Goal: Task Accomplishment & Management: Manage account settings

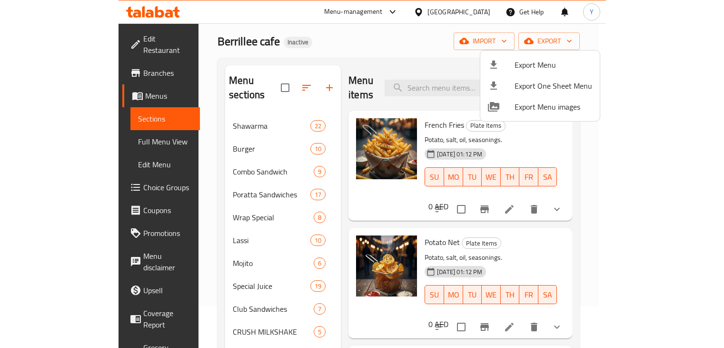
scroll to position [41, 0]
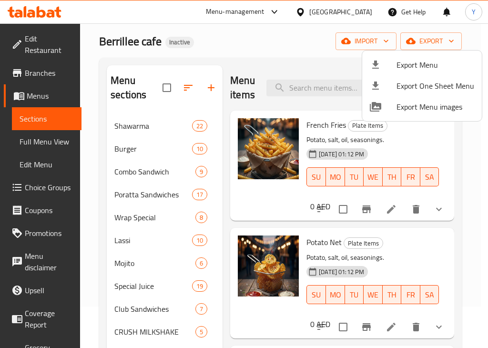
click at [415, 249] on div at bounding box center [244, 174] width 488 height 348
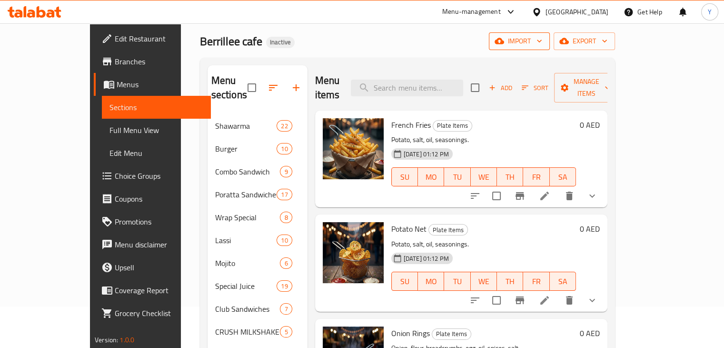
drag, startPoint x: 598, startPoint y: 57, endPoint x: 591, endPoint y: 48, distance: 11.5
click at [487, 58] on div "Home / Restaurants management / Menus / Sections Berrillee cafe Inactive import…" at bounding box center [407, 246] width 415 height 491
click at [487, 37] on icon "button" at bounding box center [500, 41] width 10 height 10
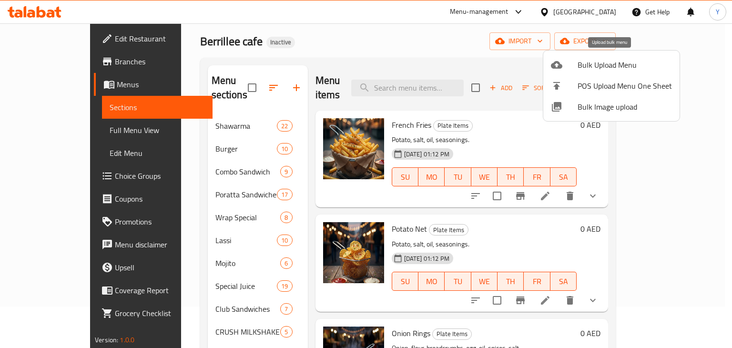
click at [487, 67] on span "Bulk Upload Menu" at bounding box center [624, 64] width 94 height 11
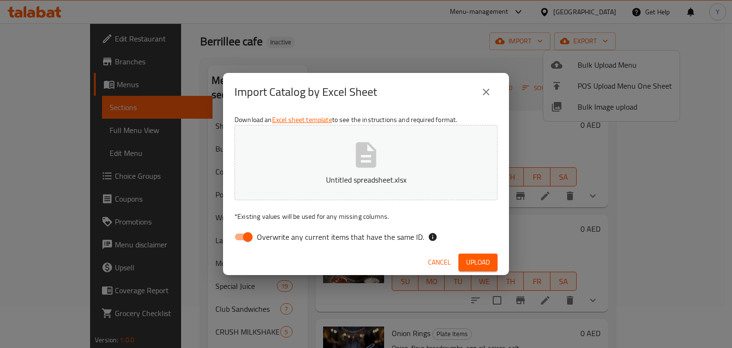
click at [247, 236] on input "Overwrite any current items that have the same ID." at bounding box center [248, 237] width 54 height 18
checkbox input "false"
click at [485, 255] on button "Upload" at bounding box center [477, 262] width 39 height 18
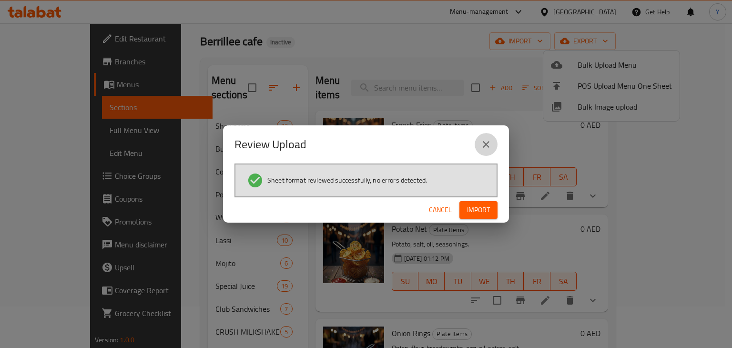
drag, startPoint x: 488, startPoint y: 142, endPoint x: 501, endPoint y: 96, distance: 48.5
click at [487, 96] on div "Review Upload Sheet format reviewed successfully, no errors detected. Cancel Im…" at bounding box center [366, 174] width 732 height 348
click at [484, 132] on div "Review Upload" at bounding box center [366, 144] width 286 height 38
click at [487, 140] on icon "close" at bounding box center [485, 144] width 11 height 11
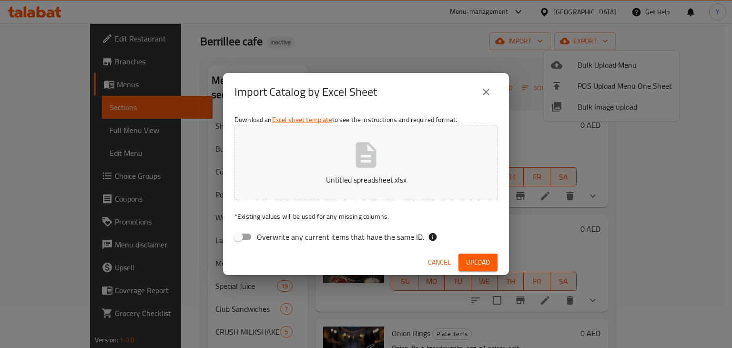
click at [483, 90] on icon "close" at bounding box center [485, 92] width 7 height 7
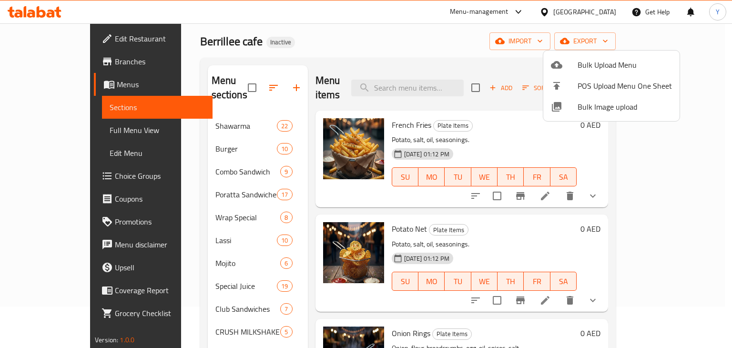
click at [236, 81] on div at bounding box center [366, 174] width 732 height 348
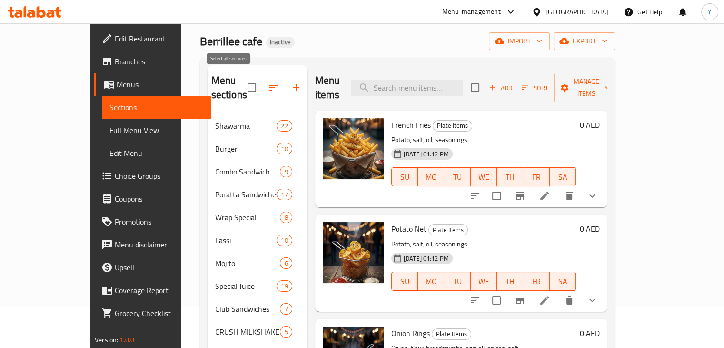
click at [242, 80] on input "checkbox" at bounding box center [252, 88] width 20 height 20
checkbox input "true"
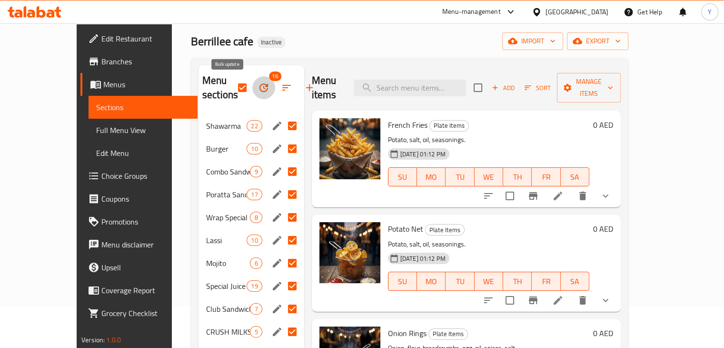
click at [258, 91] on icon "button" at bounding box center [263, 87] width 11 height 11
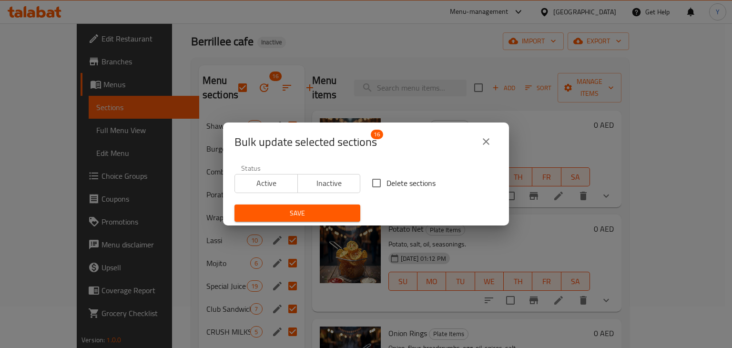
click at [386, 178] on span "Delete sections" at bounding box center [410, 182] width 49 height 11
click at [385, 178] on input "Delete sections" at bounding box center [376, 183] width 20 height 20
checkbox input "true"
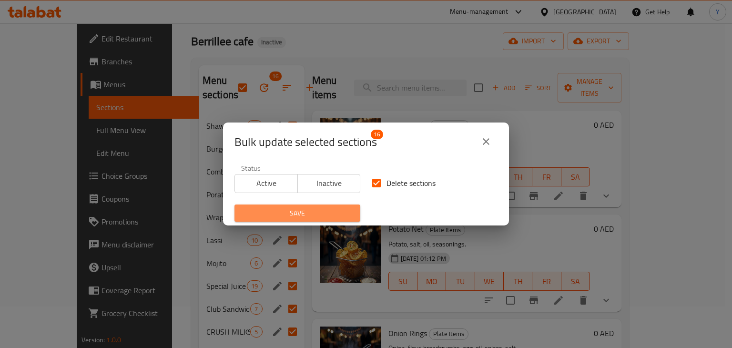
click at [347, 204] on button "Save" at bounding box center [297, 213] width 126 height 18
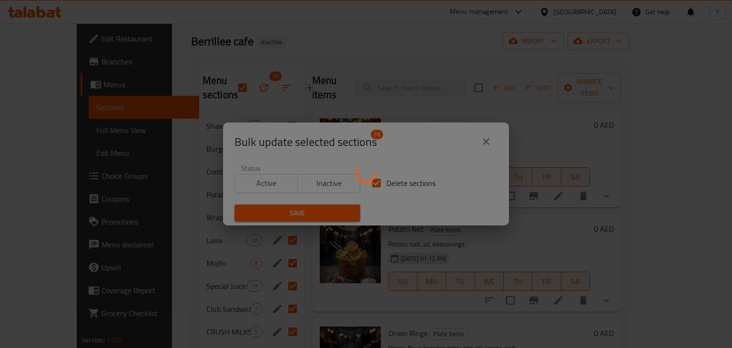
checkbox input "false"
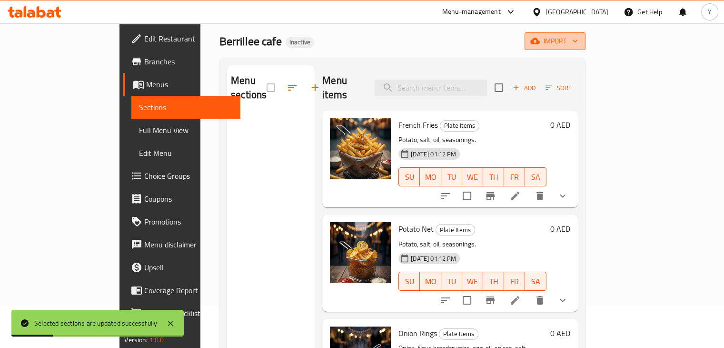
click at [487, 47] on span "import" at bounding box center [555, 41] width 46 height 12
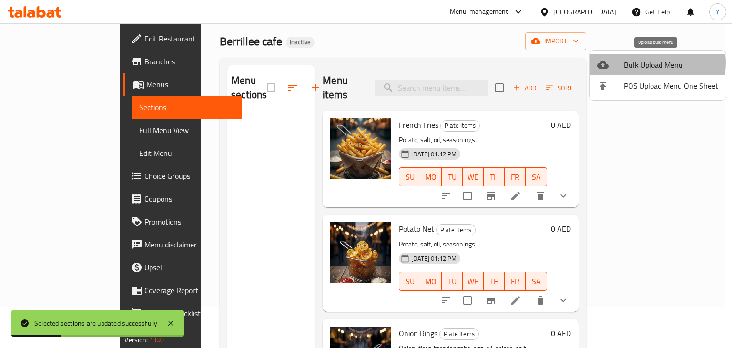
click at [487, 63] on span "Bulk Upload Menu" at bounding box center [670, 64] width 94 height 11
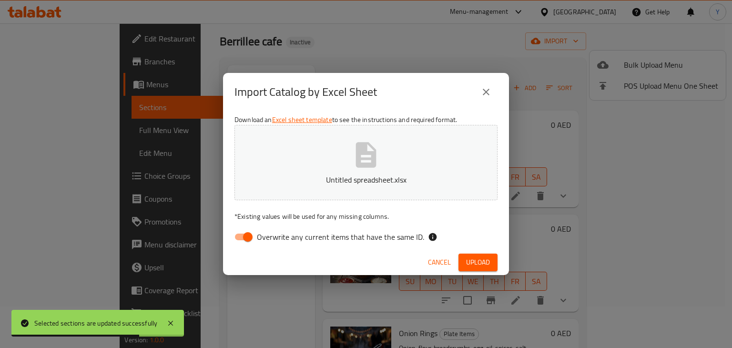
click at [249, 235] on input "Overwrite any current items that have the same ID." at bounding box center [248, 237] width 54 height 18
checkbox input "false"
click at [487, 258] on span "Upload" at bounding box center [478, 262] width 24 height 12
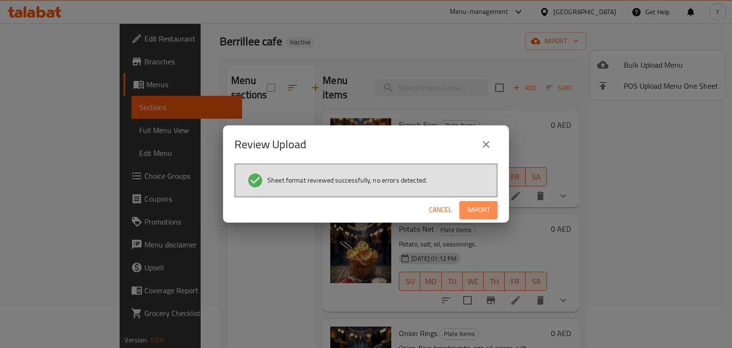
click at [467, 205] on span "Import" at bounding box center [478, 210] width 23 height 12
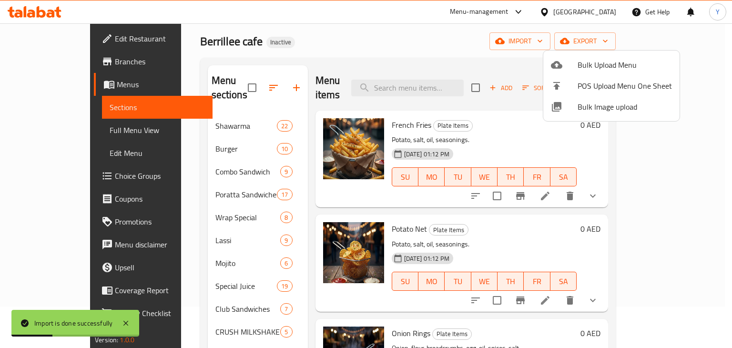
click at [481, 207] on div at bounding box center [366, 174] width 732 height 348
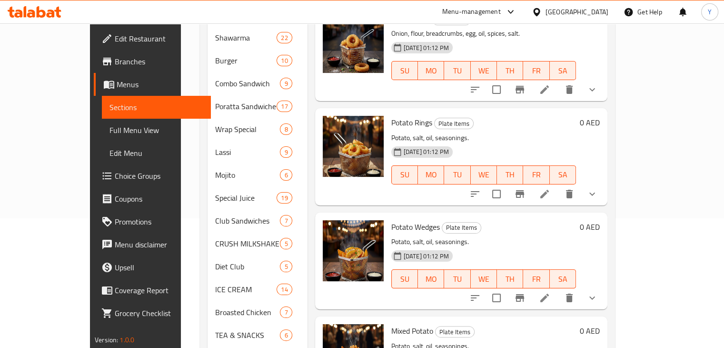
scroll to position [108, 0]
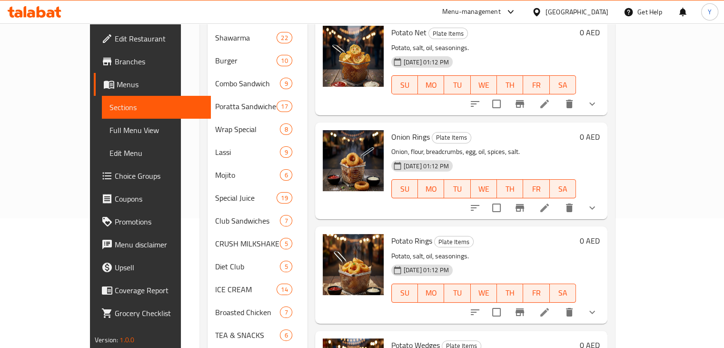
click at [487, 250] on p "Potato, salt, oil, seasonings." at bounding box center [483, 256] width 185 height 12
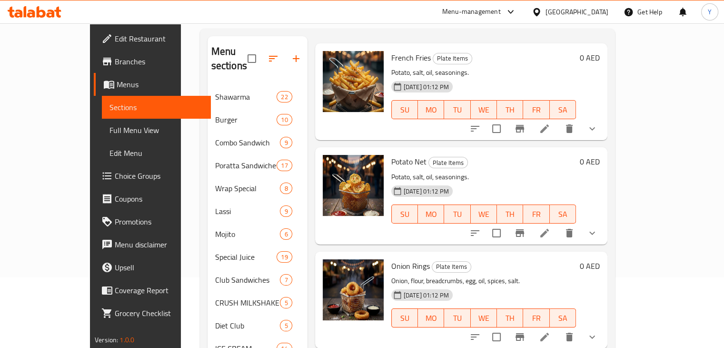
scroll to position [0, 0]
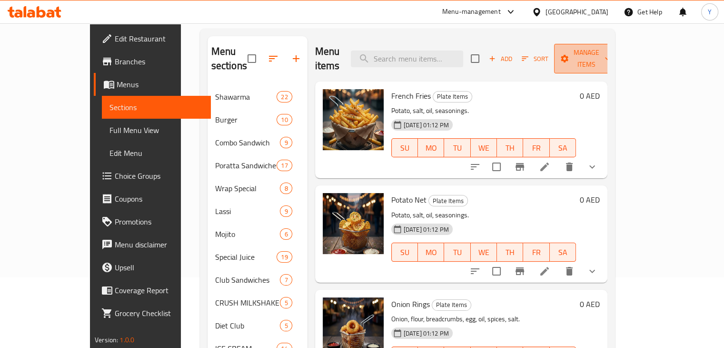
click at [487, 55] on span "Manage items" at bounding box center [586, 59] width 49 height 24
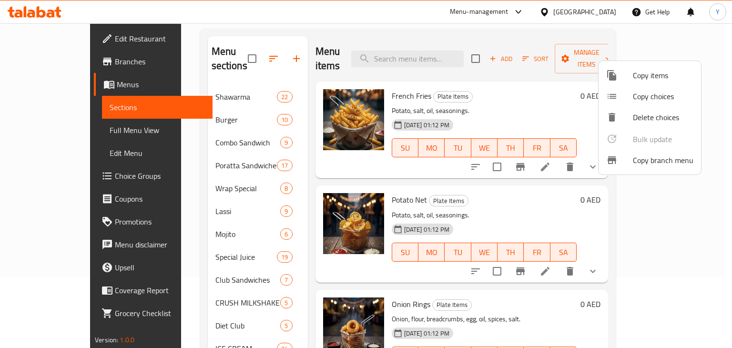
click at [487, 71] on div at bounding box center [619, 75] width 27 height 11
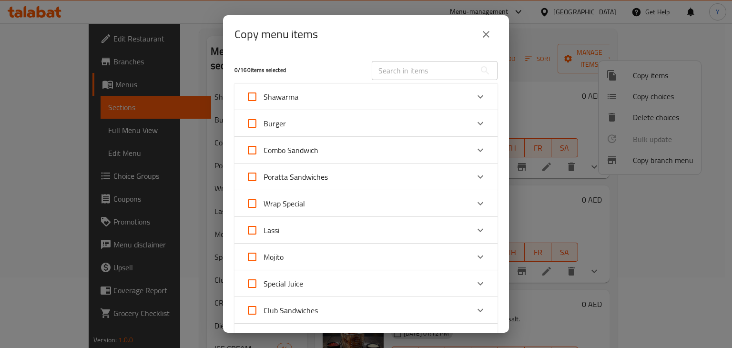
click at [487, 90] on div "Copy menu items 0 / 160 items selected ​ Shawarma Arabic Shawarma 14 AED Shawar…" at bounding box center [366, 174] width 732 height 348
click at [487, 43] on button "close" at bounding box center [485, 34] width 23 height 23
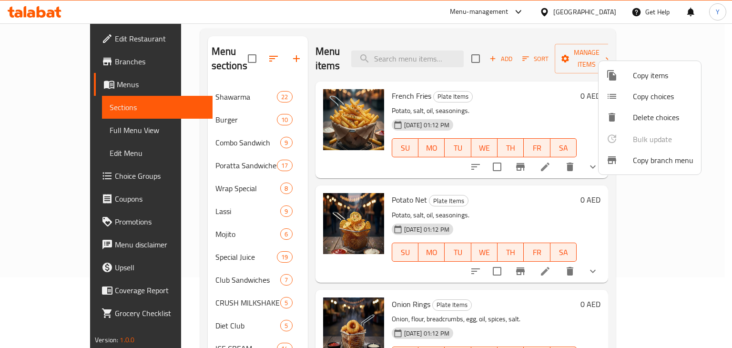
drag, startPoint x: 532, startPoint y: 81, endPoint x: 540, endPoint y: 82, distance: 8.2
click at [487, 81] on div at bounding box center [366, 174] width 732 height 348
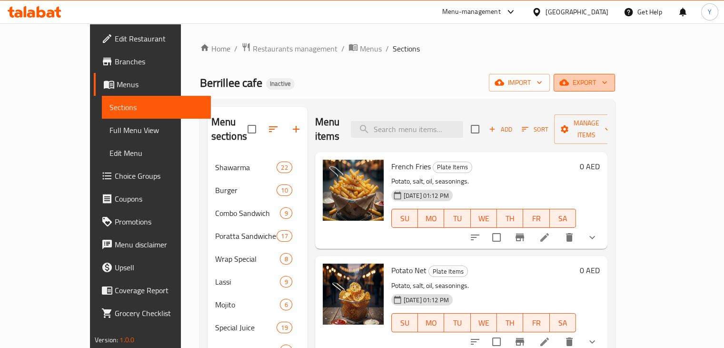
click at [487, 89] on button "export" at bounding box center [584, 83] width 61 height 18
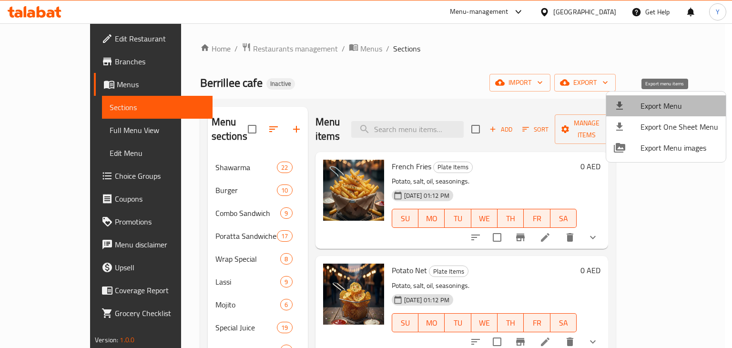
click at [487, 100] on li "Export Menu" at bounding box center [666, 105] width 120 height 21
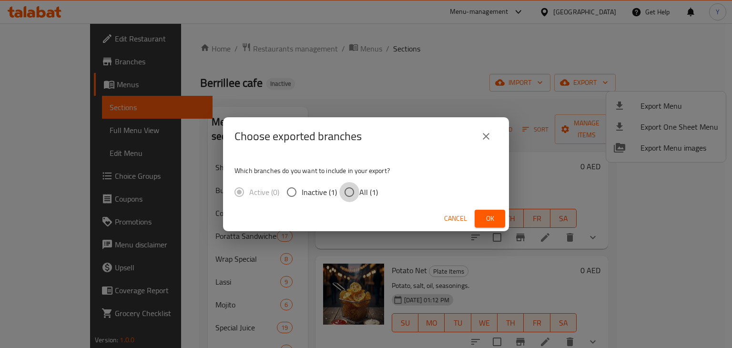
click at [345, 191] on input "All (1)" at bounding box center [349, 192] width 20 height 20
radio input "true"
click at [482, 216] on span "Ok" at bounding box center [489, 218] width 15 height 12
